Goal: Task Accomplishment & Management: Manage account settings

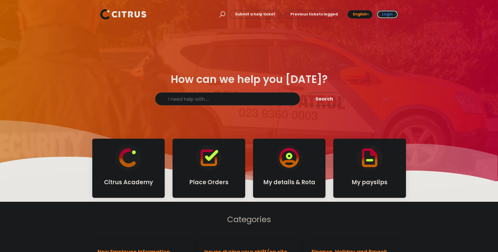
click at [384, 13] on b "Login" at bounding box center [387, 13] width 10 height 5
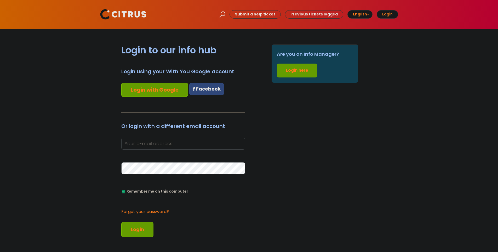
click at [173, 142] on input "email" at bounding box center [183, 143] width 124 height 12
type input "dontebarnes098@gmail.com"
click at [146, 209] on link "Forgot your password?" at bounding box center [181, 212] width 121 height 8
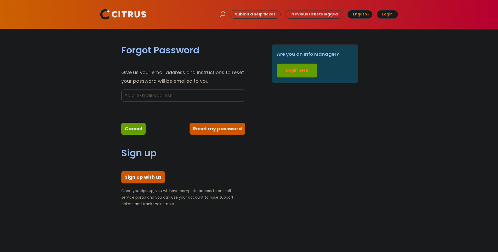
click at [157, 97] on input "text" at bounding box center [183, 95] width 124 height 12
type input "dontebarnes098@gmail.com"
click at [227, 129] on button "Reset my password" at bounding box center [217, 129] width 56 height 12
